Goal: Use online tool/utility: Utilize a website feature to perform a specific function

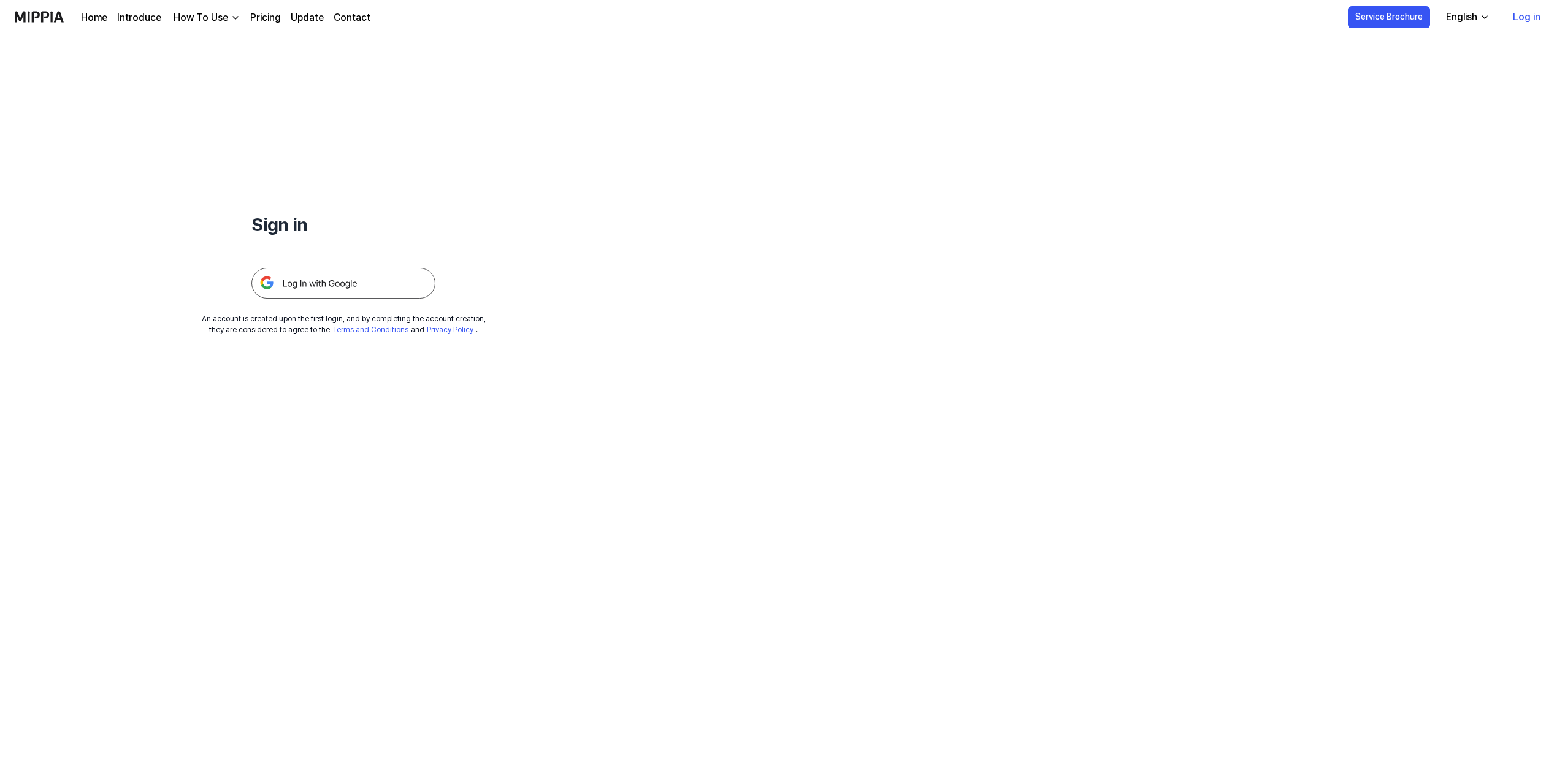
click at [332, 273] on img at bounding box center [343, 284] width 184 height 31
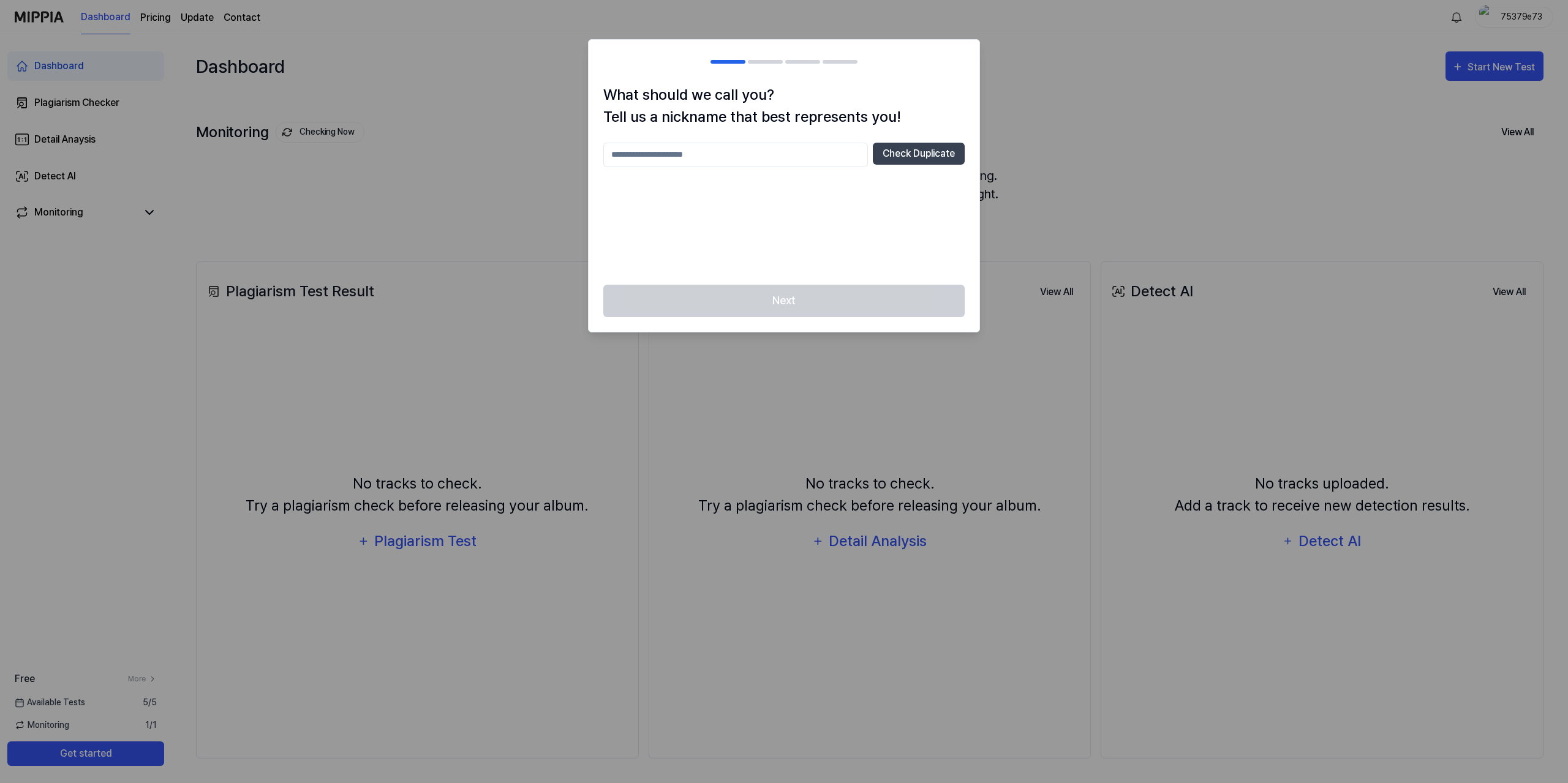
click at [800, 146] on input "text" at bounding box center [736, 155] width 265 height 25
type input "***"
click at [923, 152] on button "Check Duplicate" at bounding box center [919, 154] width 92 height 22
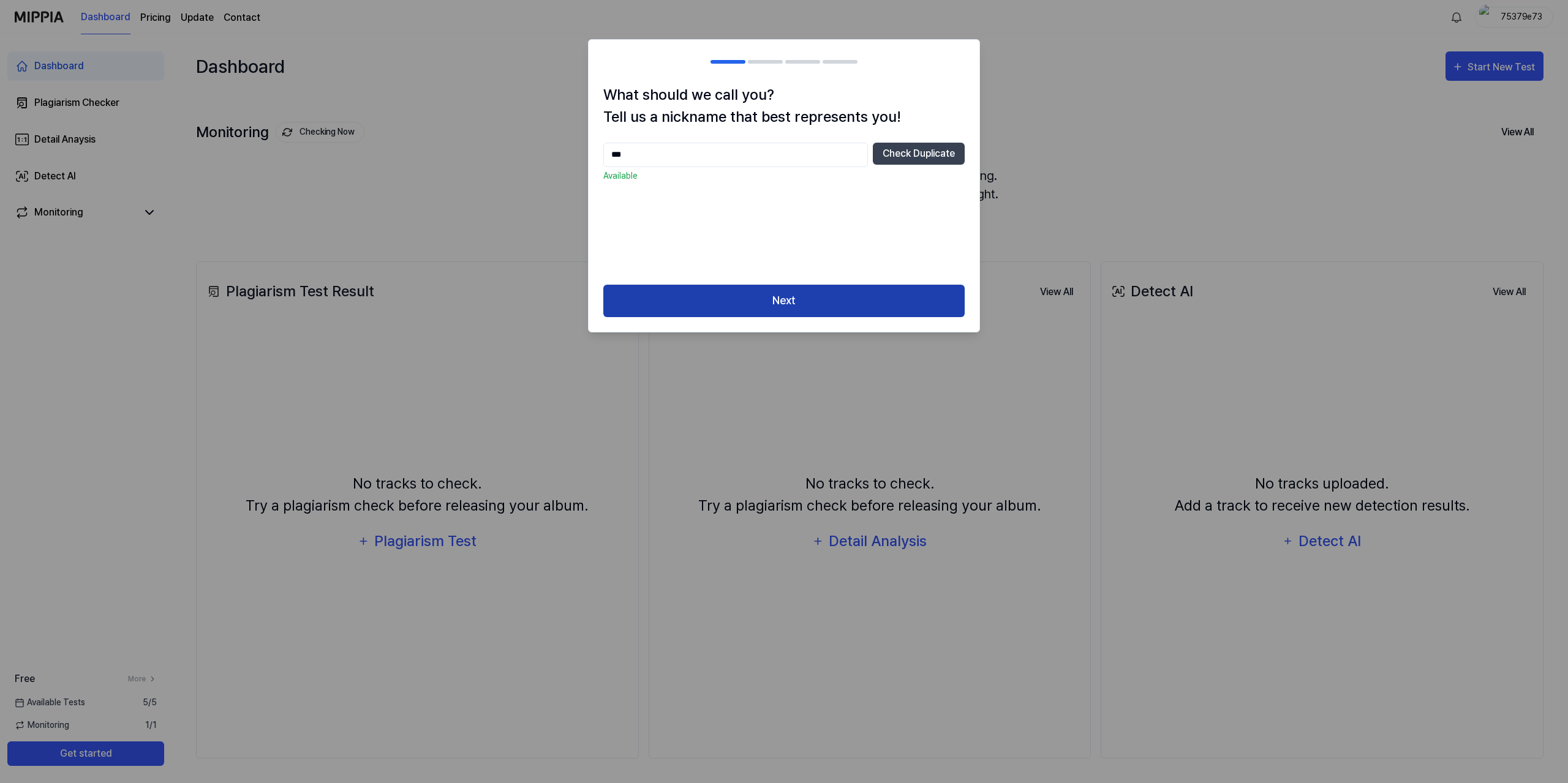
drag, startPoint x: 802, startPoint y: 321, endPoint x: 799, endPoint y: 312, distance: 9.5
click at [802, 318] on div "Next" at bounding box center [784, 308] width 391 height 47
click at [791, 300] on button "Next" at bounding box center [784, 300] width 362 height 33
click at [812, 310] on button "Next" at bounding box center [784, 300] width 362 height 33
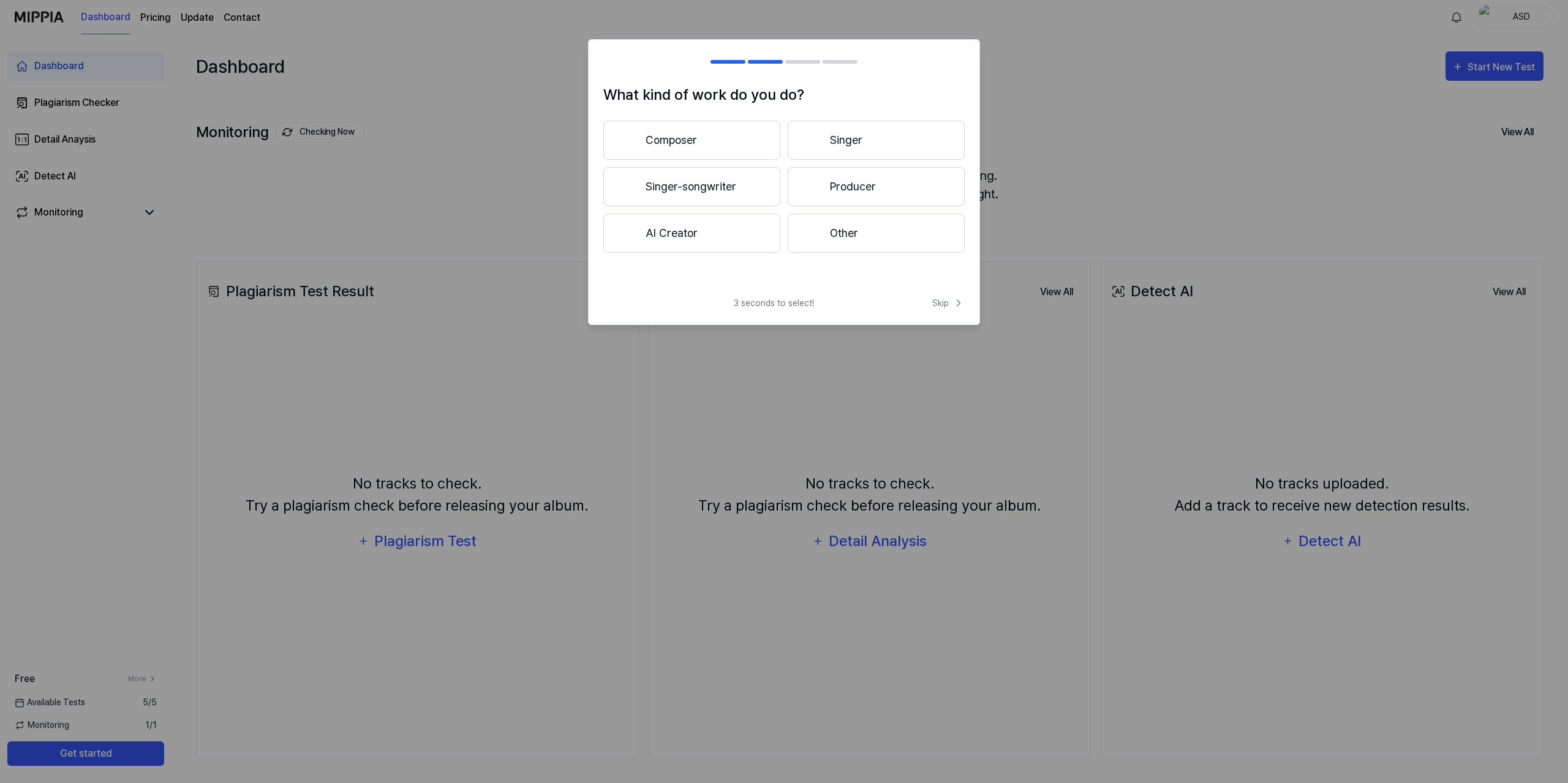
click at [711, 136] on button "Composer" at bounding box center [692, 140] width 177 height 39
click at [845, 187] on button "3 years or more" at bounding box center [876, 187] width 177 height 39
click at [680, 142] on button "Pop" at bounding box center [691, 140] width 175 height 39
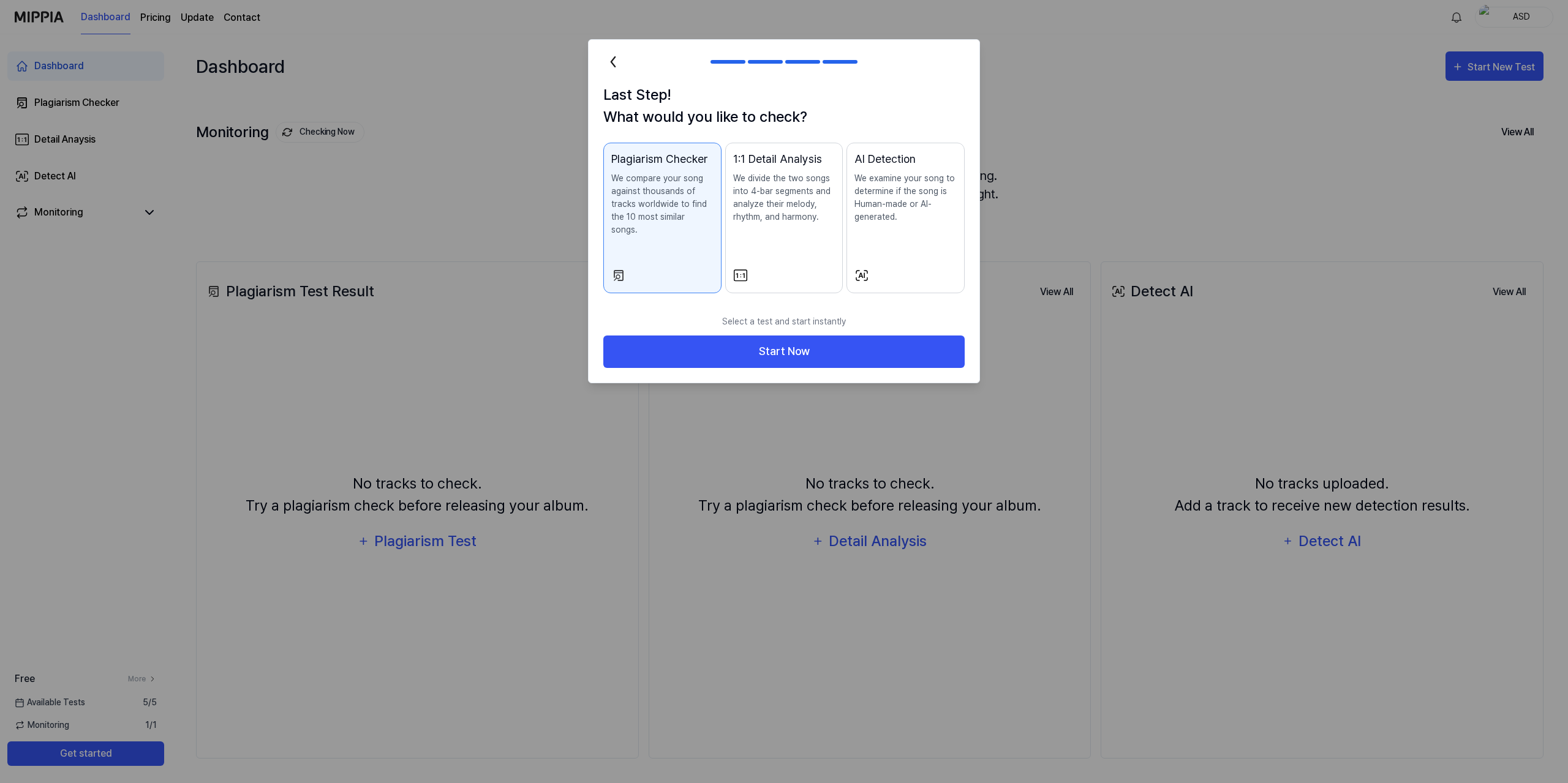
click at [917, 207] on p "We examine your song to determine if the song is Human-made or AI-generated." at bounding box center [905, 197] width 102 height 51
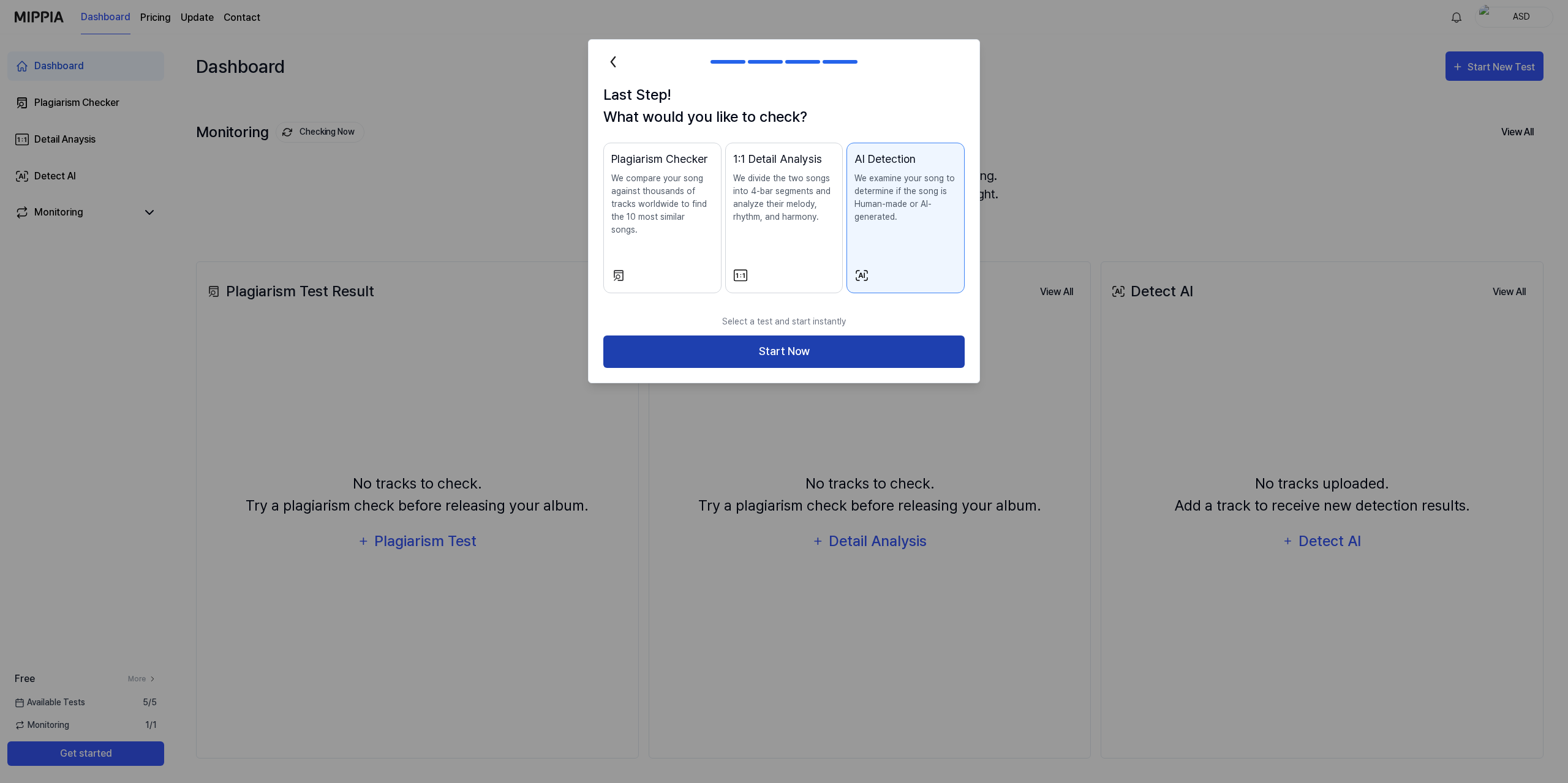
click at [853, 336] on button "Start Now" at bounding box center [784, 352] width 362 height 33
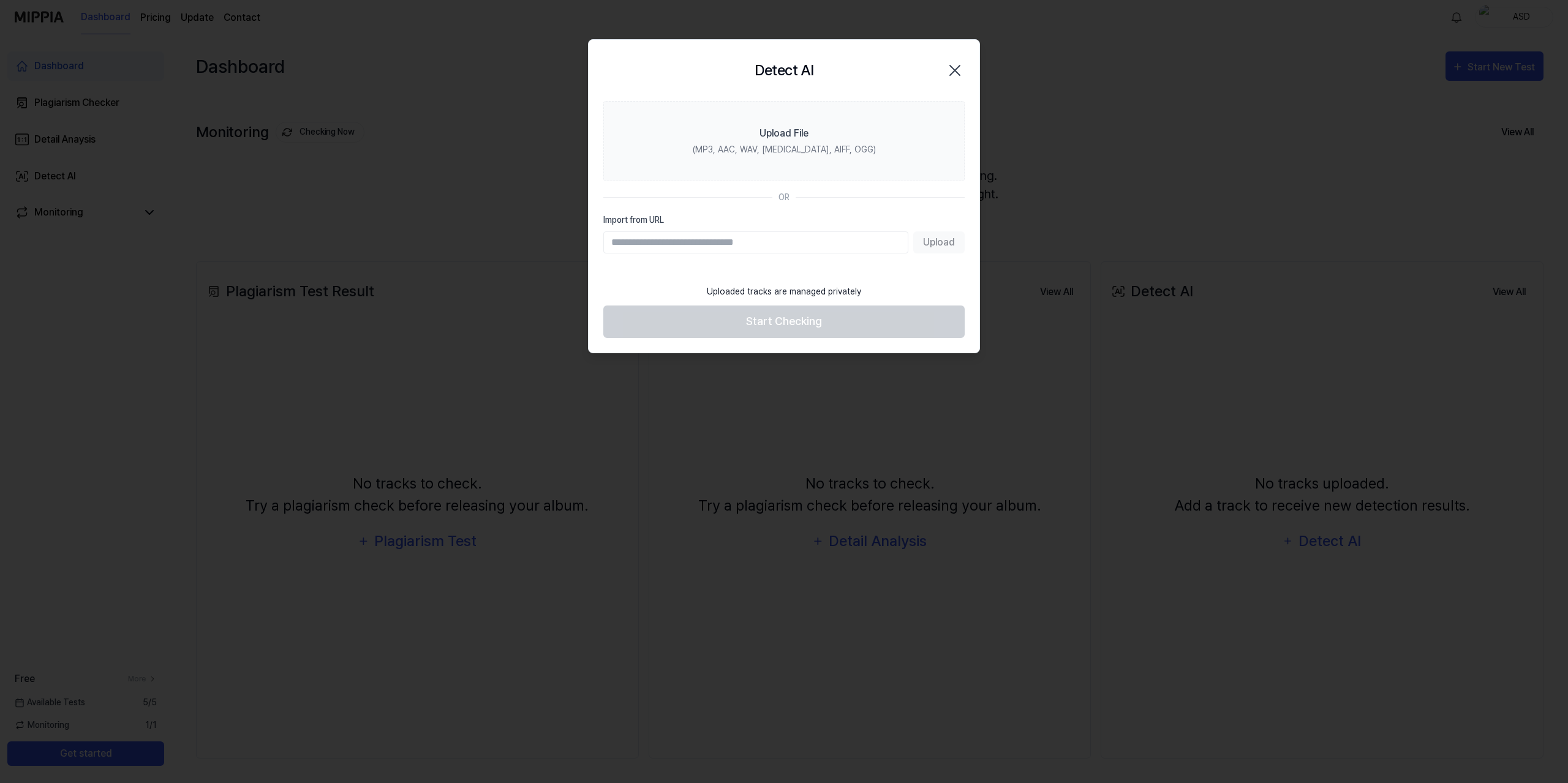
click at [784, 240] on input "Import from URL" at bounding box center [756, 242] width 305 height 22
type input "**********"
click at [954, 244] on button "Upload" at bounding box center [939, 242] width 51 height 22
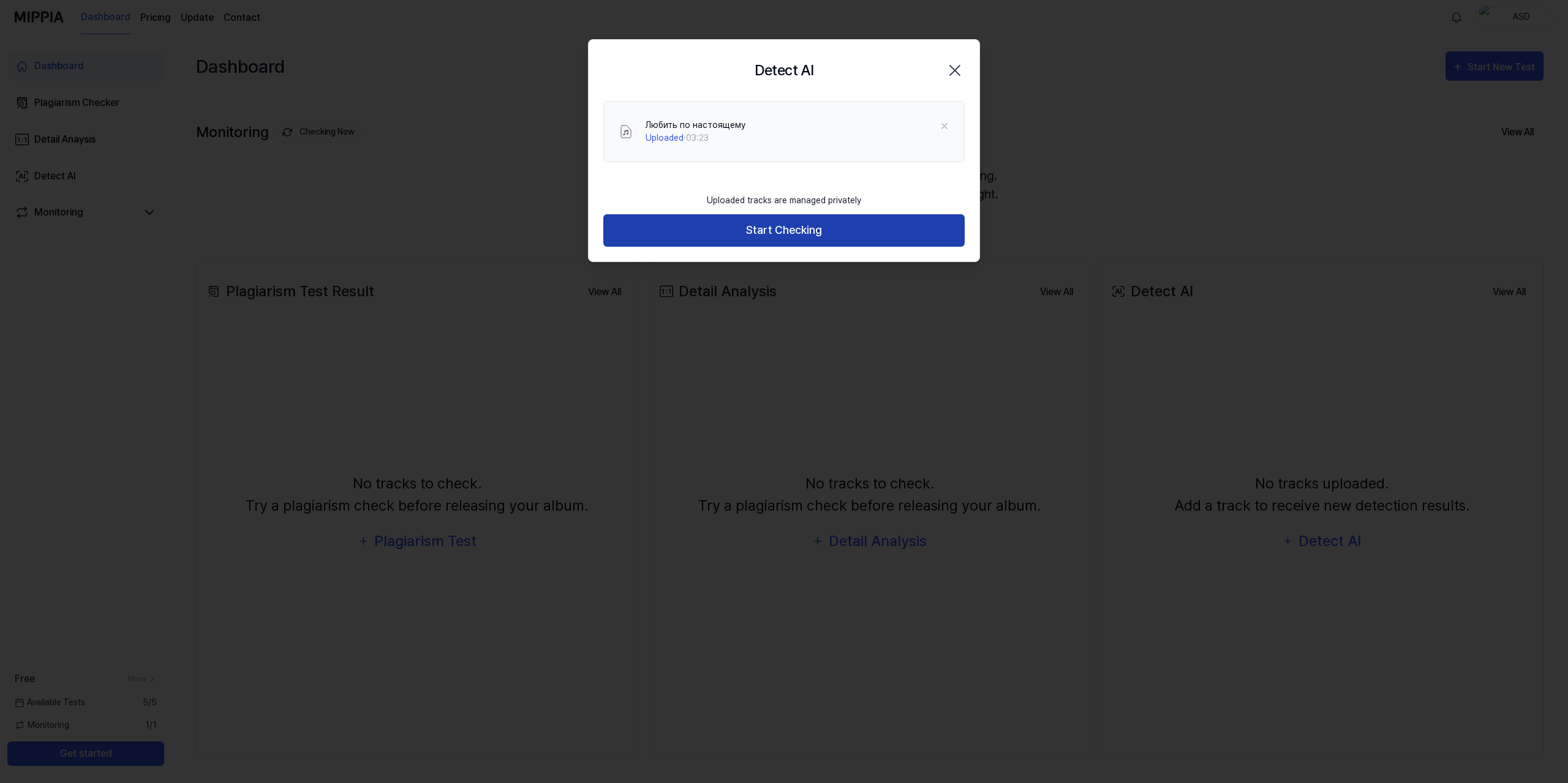
click at [745, 229] on button "Start Checking" at bounding box center [784, 230] width 362 height 33
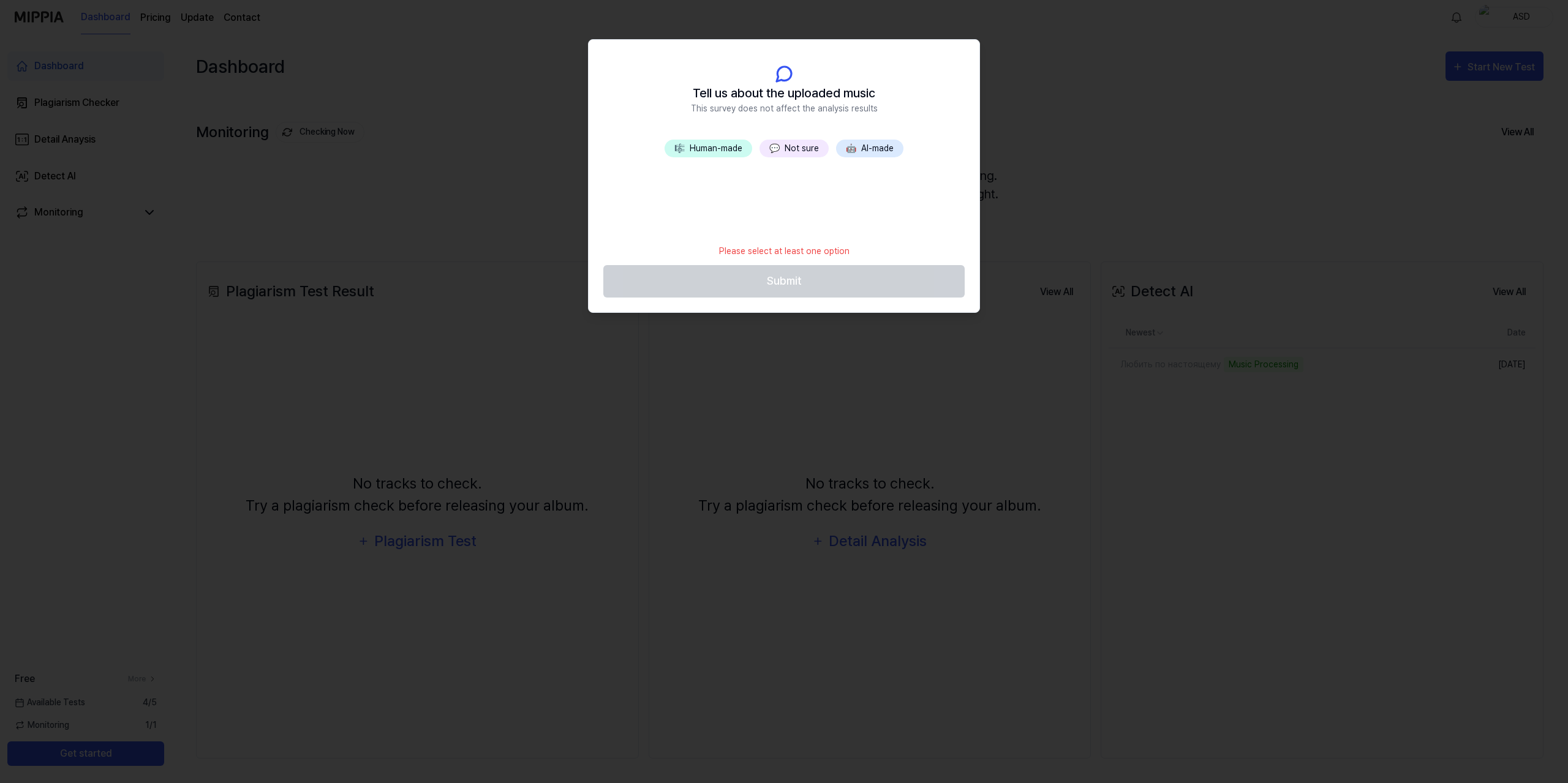
click at [808, 146] on button "💬 Not sure" at bounding box center [794, 148] width 69 height 18
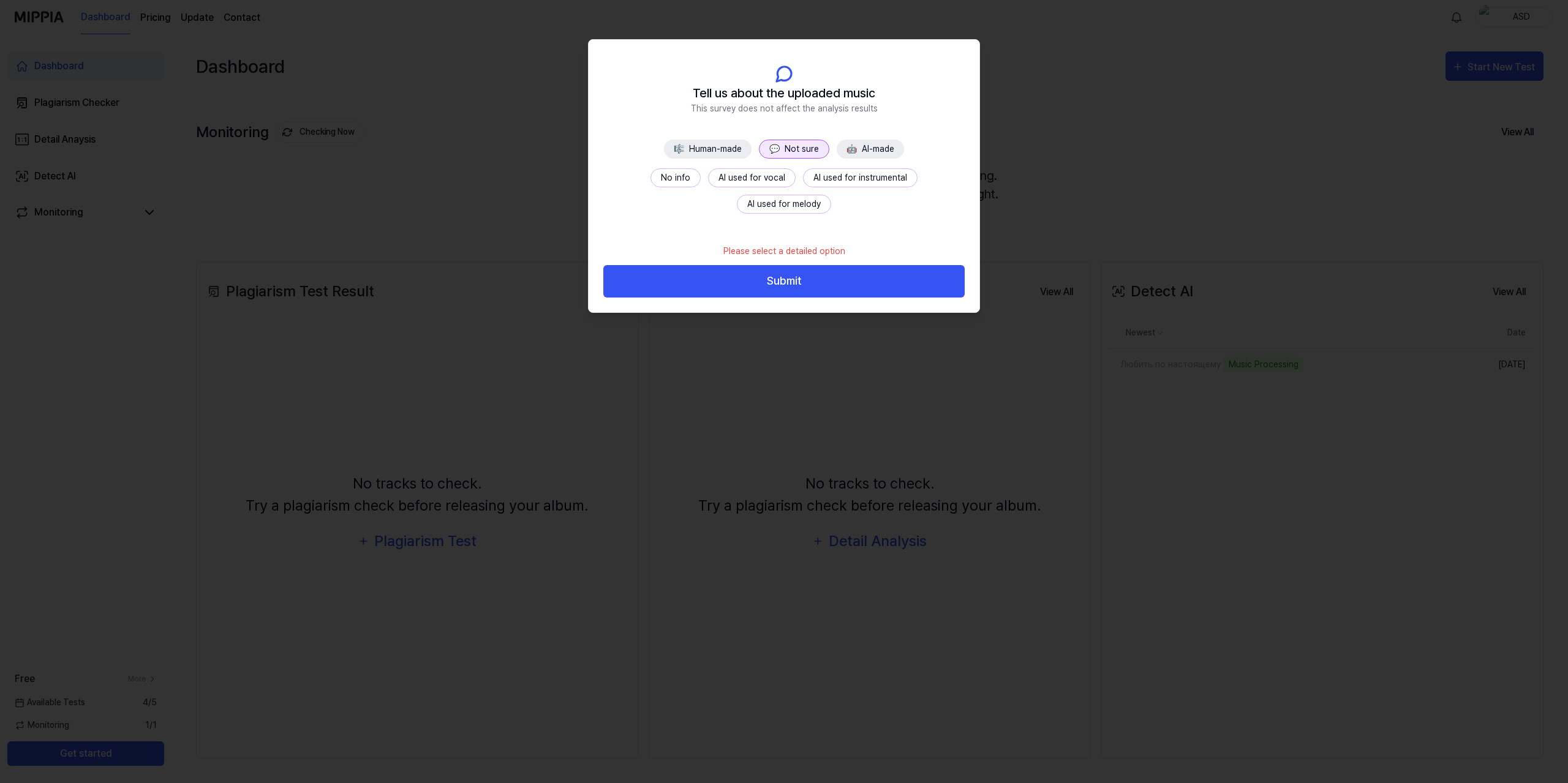
click at [650, 177] on button "No info" at bounding box center [675, 177] width 51 height 19
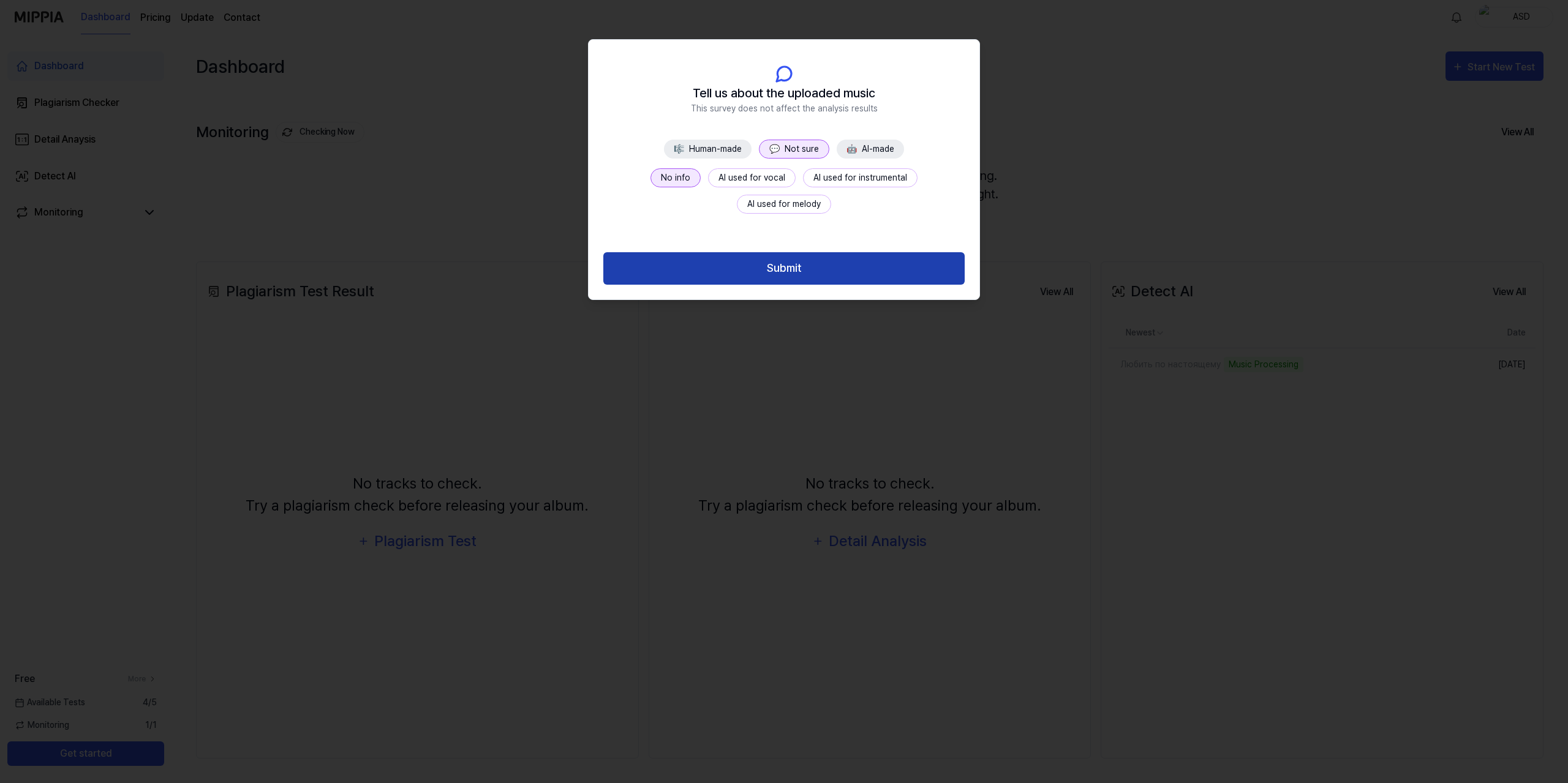
click at [832, 267] on button "Submit" at bounding box center [784, 269] width 362 height 33
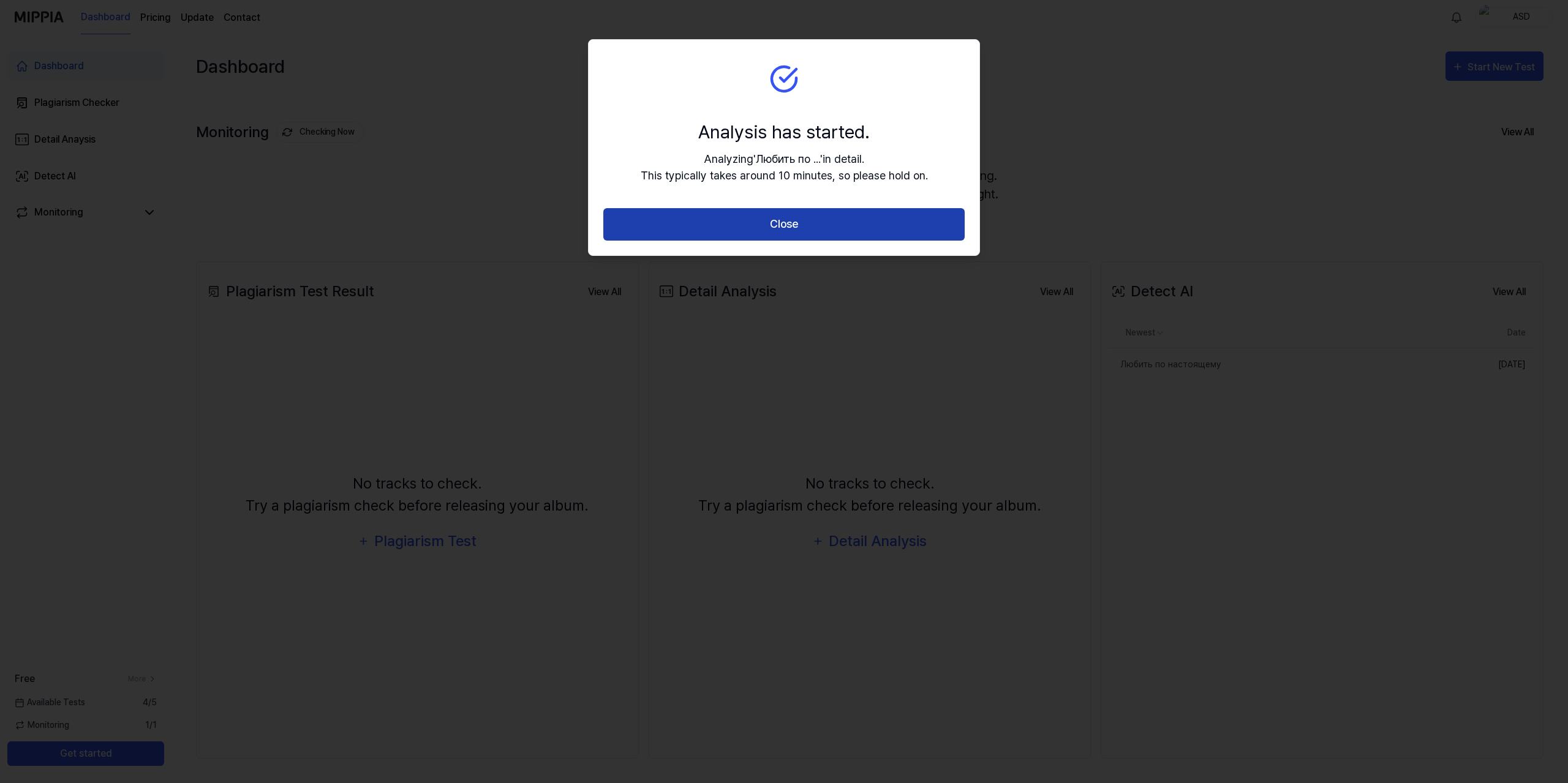
click at [748, 218] on button "Close" at bounding box center [784, 224] width 362 height 33
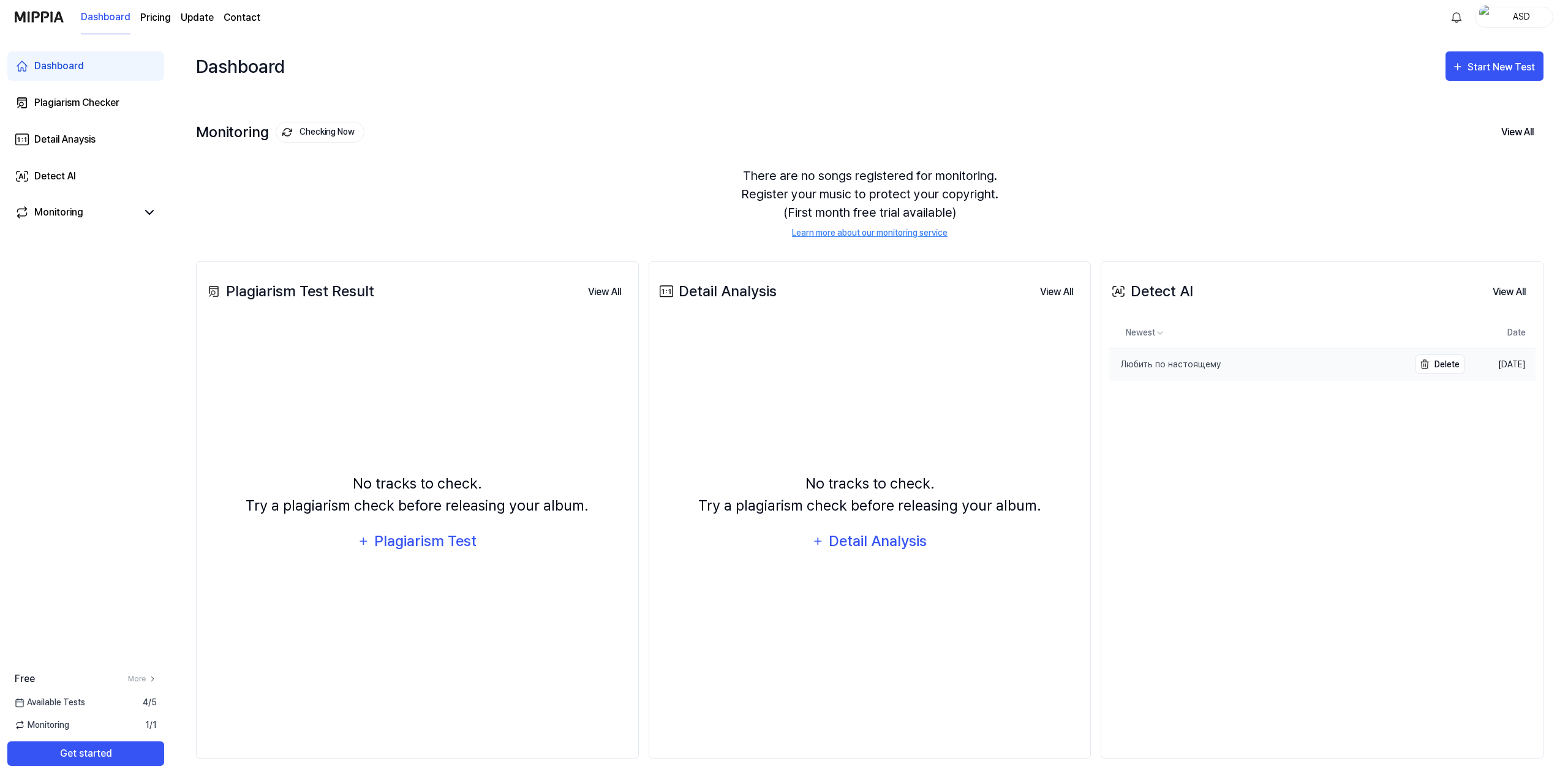
click at [1171, 362] on div "Любить по настоящему" at bounding box center [1165, 364] width 112 height 13
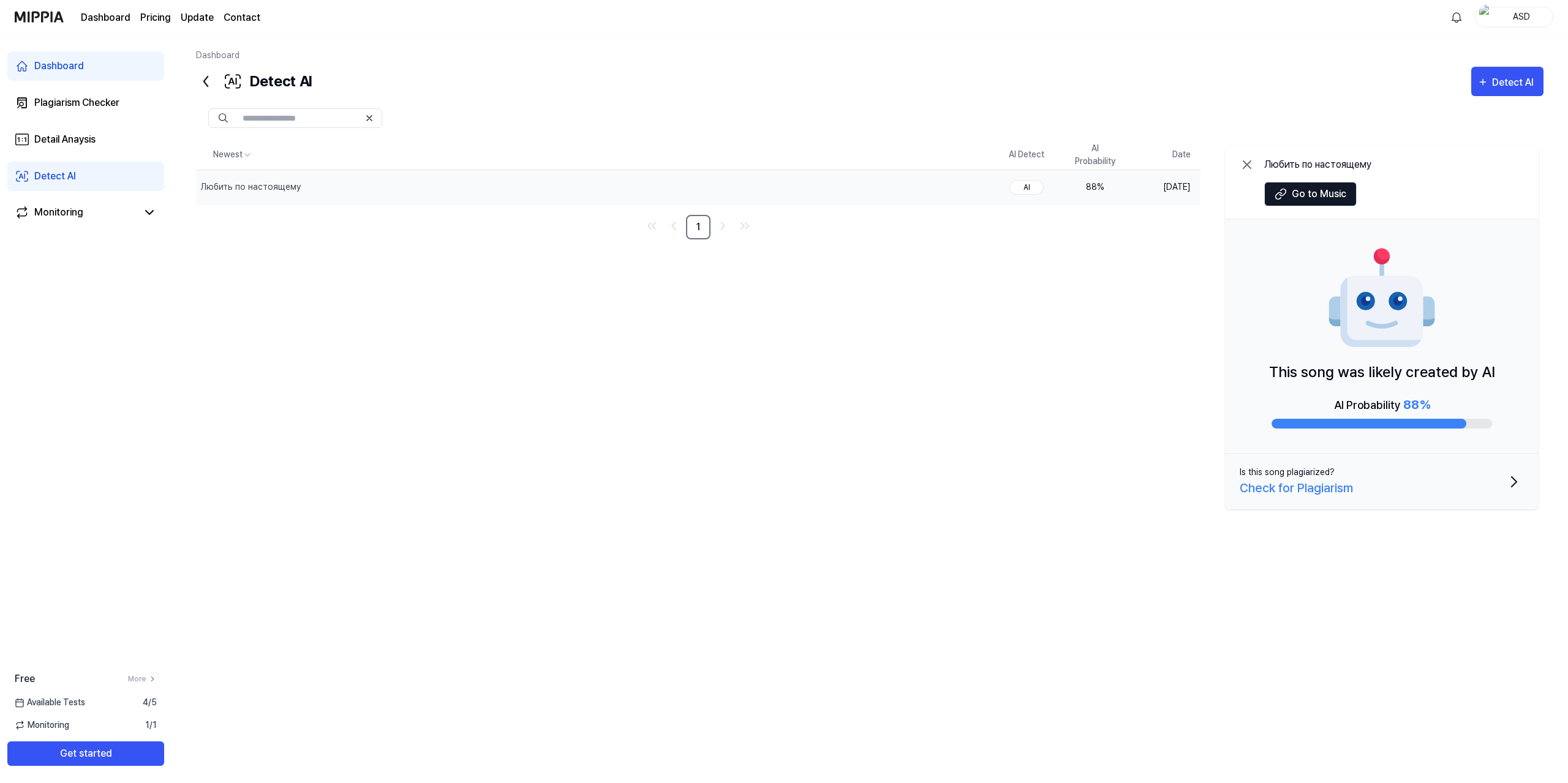
drag, startPoint x: 1075, startPoint y: 183, endPoint x: 1047, endPoint y: 211, distance: 39.6
click at [1047, 213] on div "Newest AI Detect AI Probability Date Любить по настоящему Delete AI 88 % [DATE]…" at bounding box center [698, 189] width 1004 height 99
click at [1093, 186] on div "88 %" at bounding box center [1095, 187] width 49 height 13
click at [297, 187] on div "Любить по настоящему" at bounding box center [249, 187] width 107 height 13
drag, startPoint x: 1108, startPoint y: 186, endPoint x: 1077, endPoint y: 188, distance: 31.1
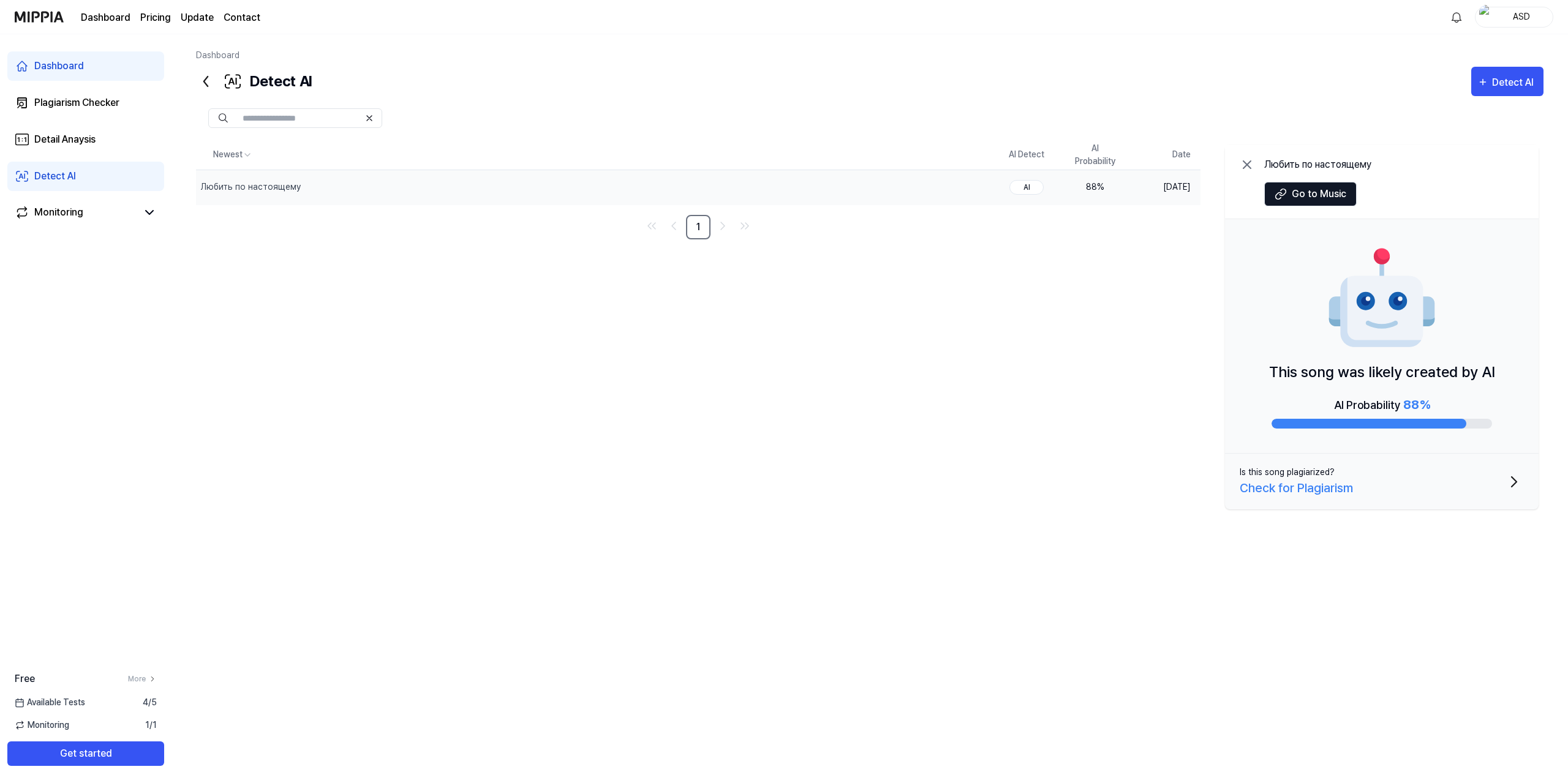
click at [1077, 188] on div "88 %" at bounding box center [1095, 187] width 49 height 13
click at [1131, 186] on td "[DATE]" at bounding box center [1165, 187] width 71 height 35
click at [1162, 185] on td "[DATE]" at bounding box center [1165, 187] width 71 height 35
